Goal: Task Accomplishment & Management: Use online tool/utility

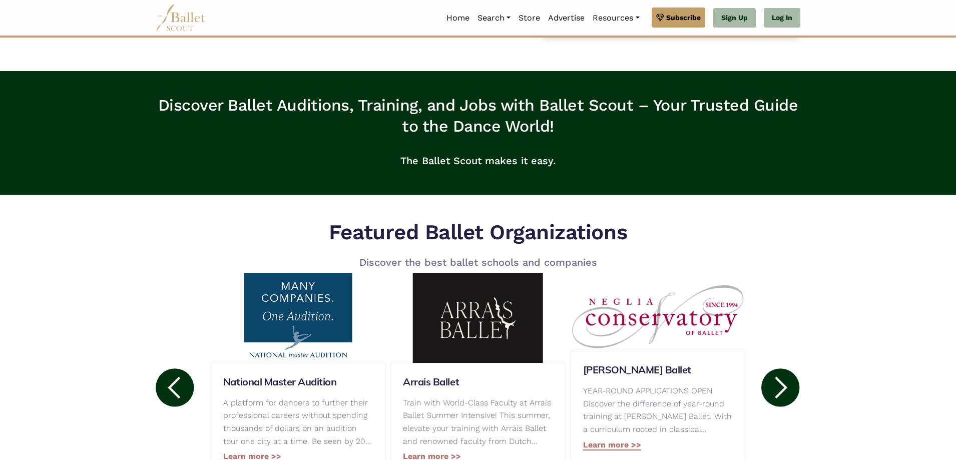
scroll to position [96, 0]
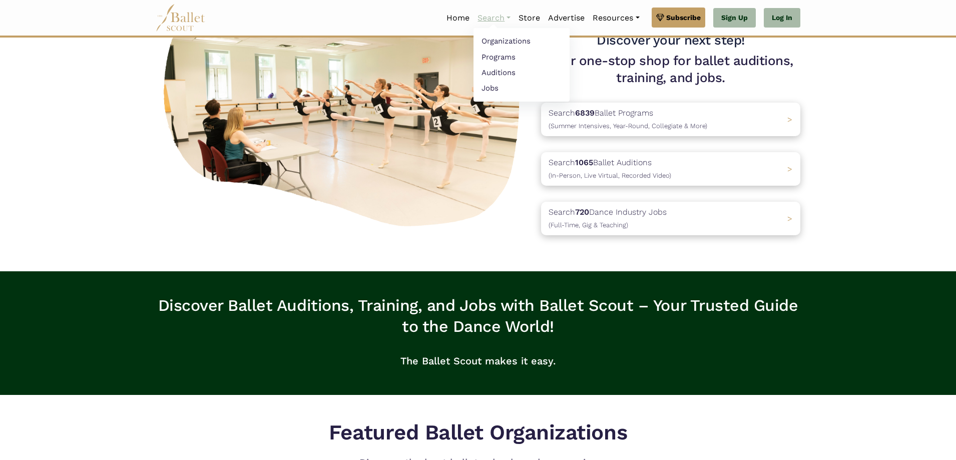
click at [498, 19] on link "Search" at bounding box center [494, 18] width 41 height 21
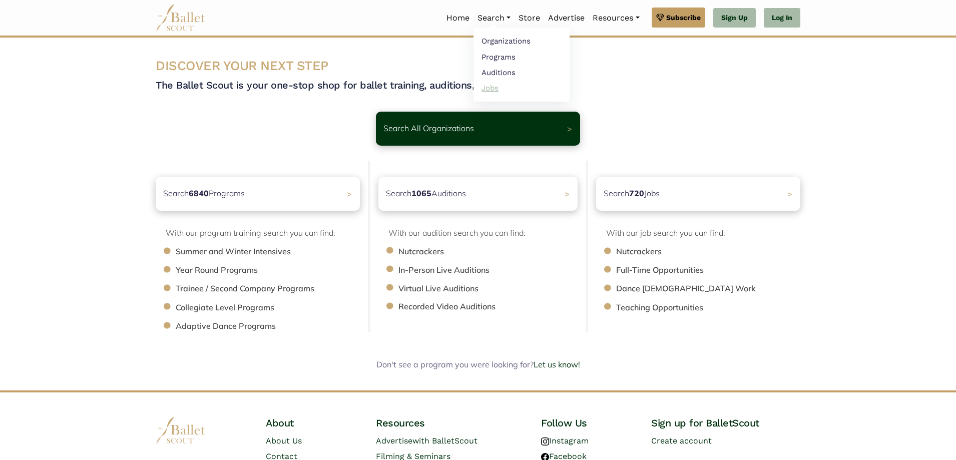
click at [489, 89] on link "Jobs" at bounding box center [522, 88] width 96 height 16
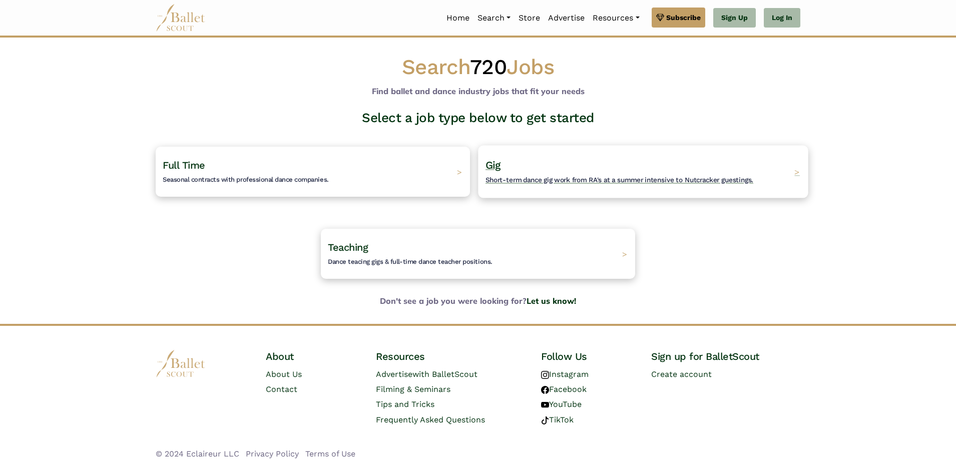
click at [513, 186] on div "Gig Short-term dance gig work from RA's at a summer intensive to Nutcracker gue…" at bounding box center [643, 171] width 330 height 53
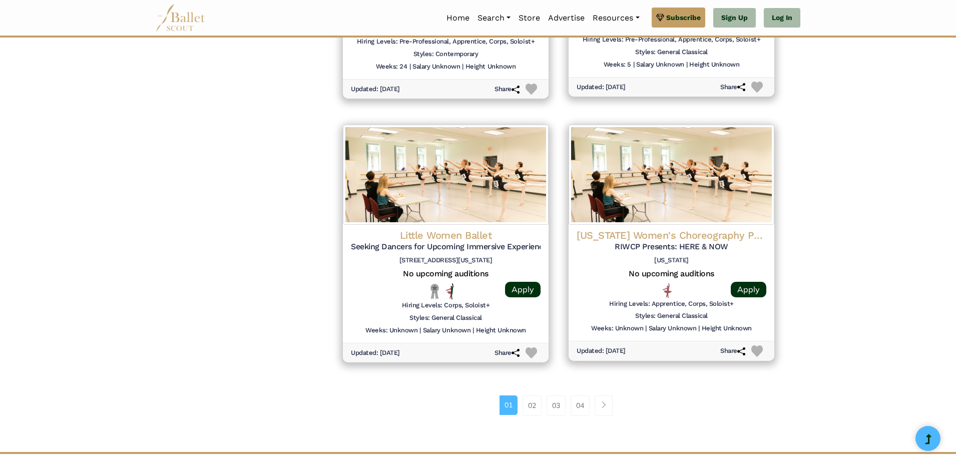
scroll to position [1202, 0]
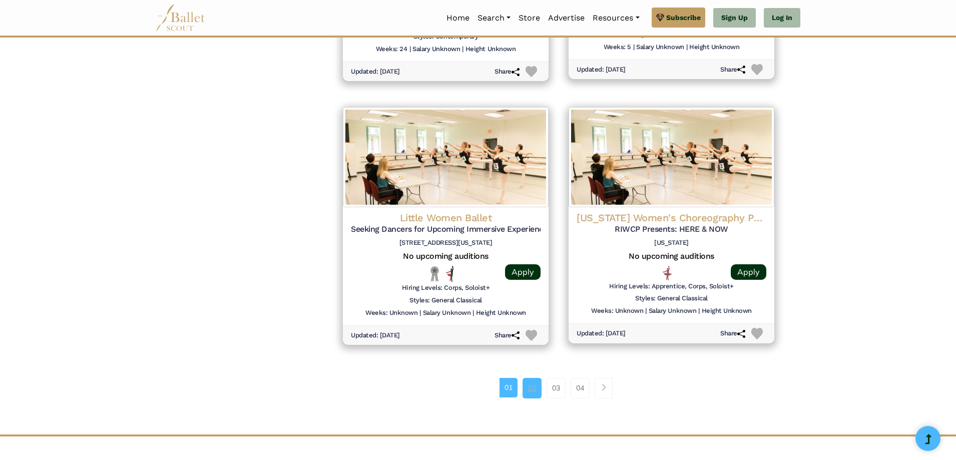
click at [529, 389] on link "02" at bounding box center [532, 388] width 19 height 20
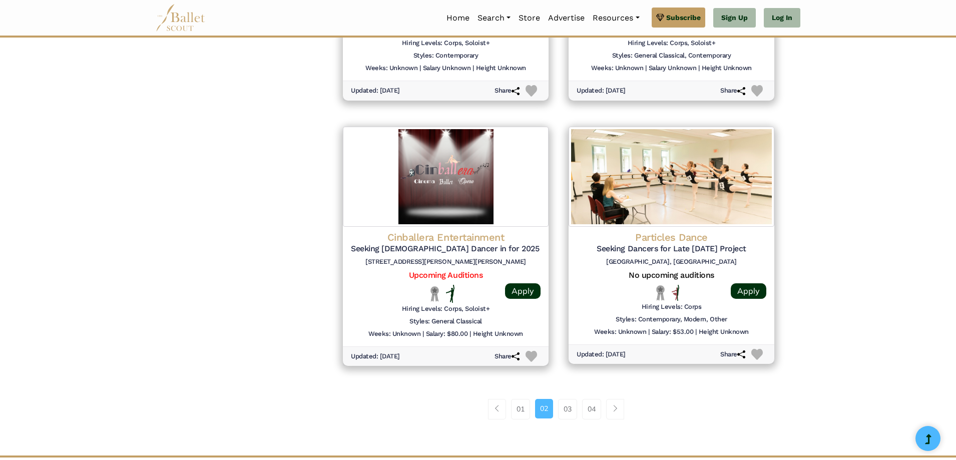
scroll to position [1202, 0]
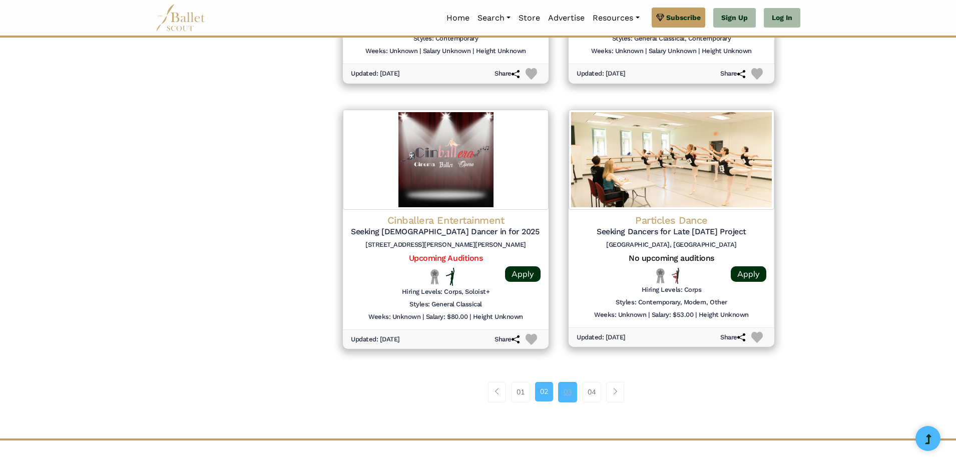
click at [562, 397] on link "03" at bounding box center [567, 392] width 19 height 20
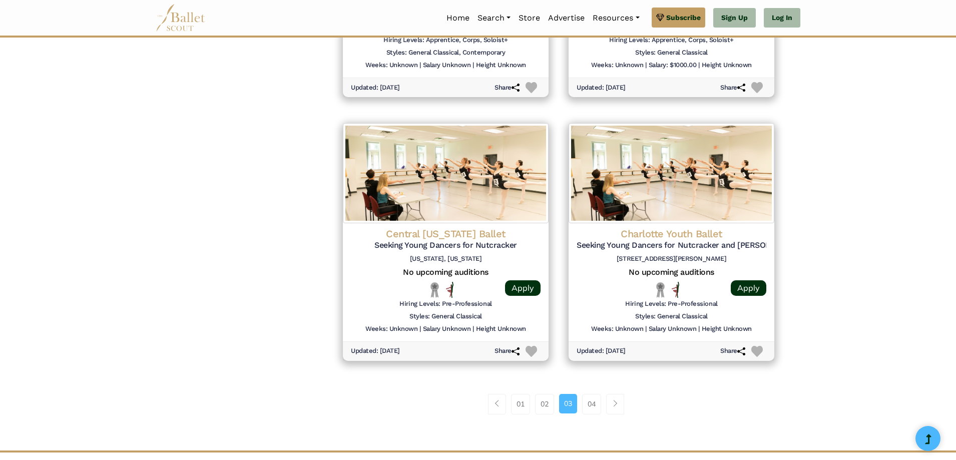
scroll to position [1202, 0]
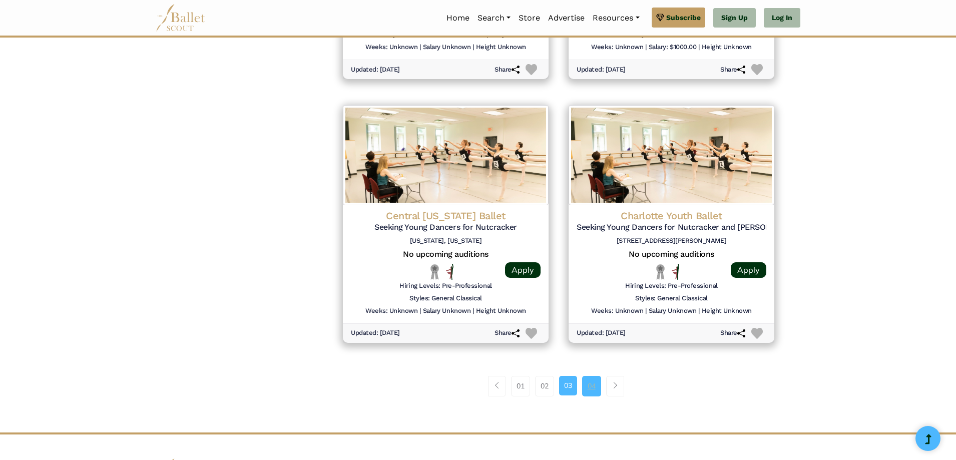
click at [587, 387] on link "04" at bounding box center [591, 386] width 19 height 20
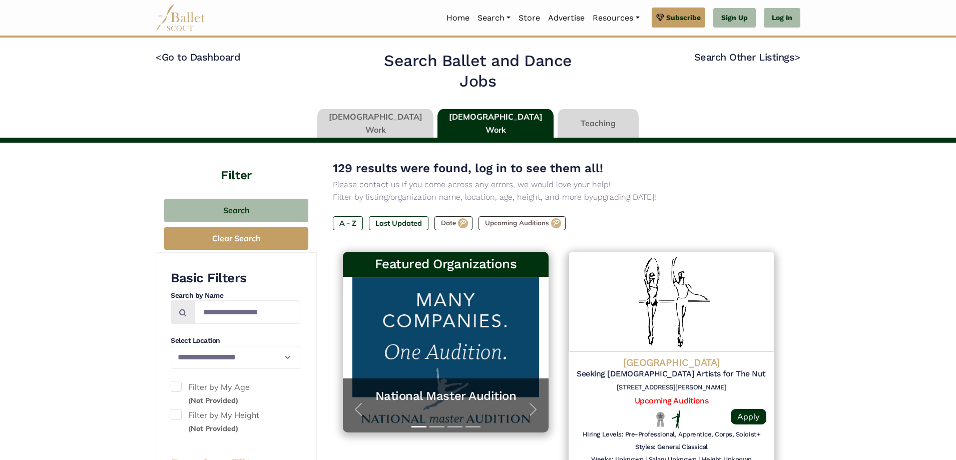
click at [393, 117] on link at bounding box center [375, 123] width 116 height 29
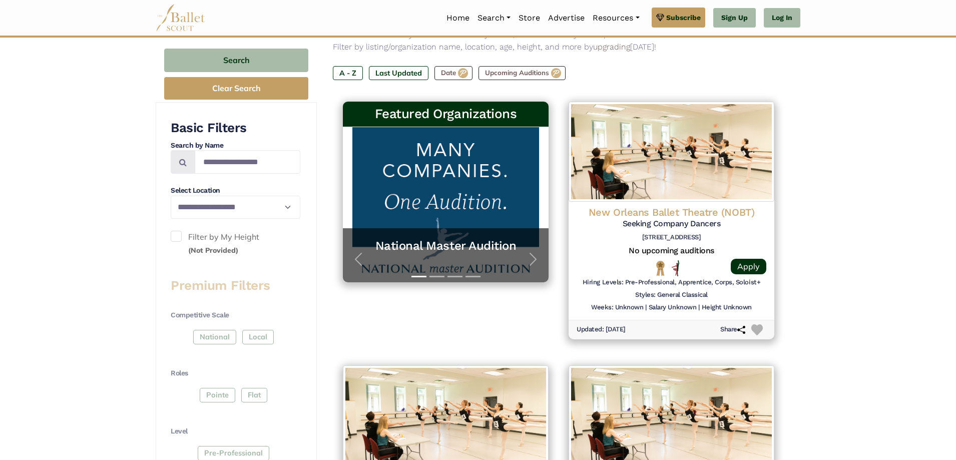
scroll to position [200, 0]
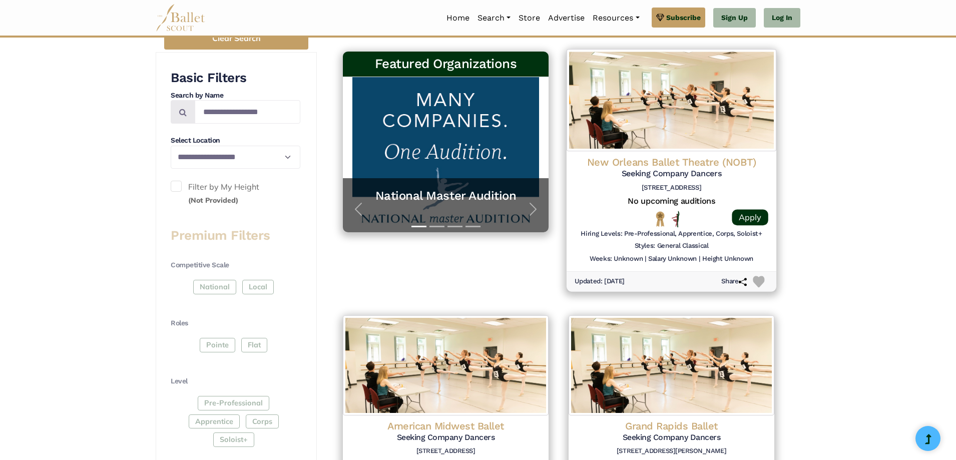
drag, startPoint x: 705, startPoint y: 182, endPoint x: 651, endPoint y: 196, distance: 55.9
click at [651, 196] on h5 "No upcoming auditions" at bounding box center [672, 201] width 194 height 11
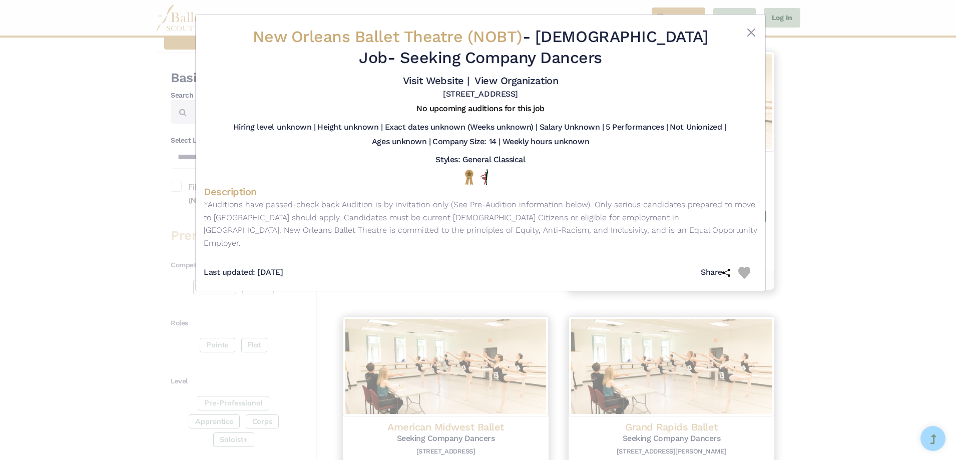
click at [494, 138] on h5 "Company Size: 14 |" at bounding box center [467, 142] width 68 height 11
click at [751, 27] on button "Close" at bounding box center [751, 33] width 12 height 12
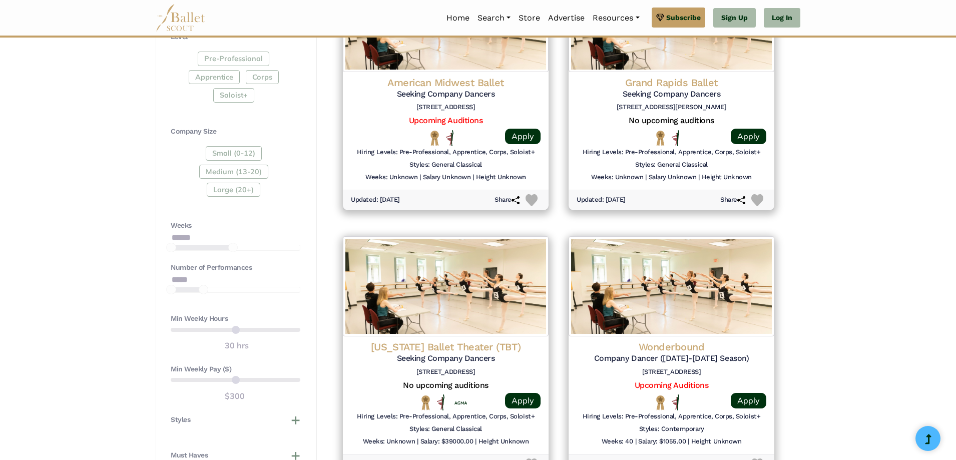
scroll to position [551, 0]
